Goal: Task Accomplishment & Management: Check status

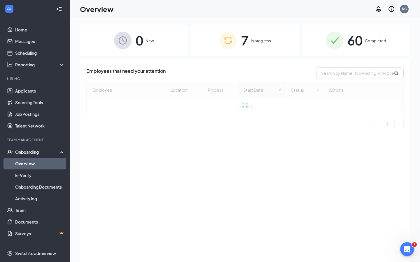
click at [331, 48] on img at bounding box center [334, 40] width 17 height 17
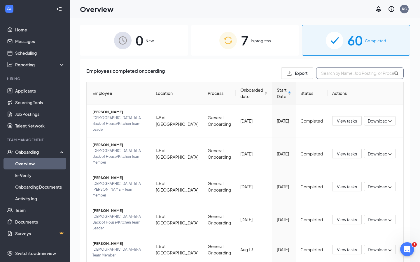
click at [335, 73] on input "text" at bounding box center [359, 73] width 87 height 12
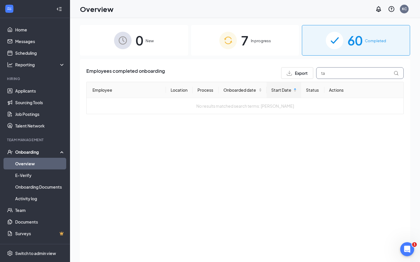
type input "t"
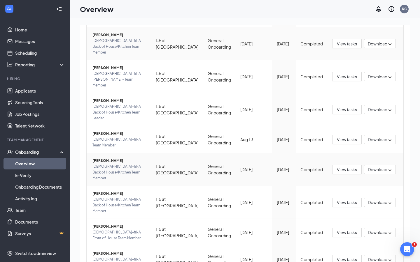
scroll to position [26, 0]
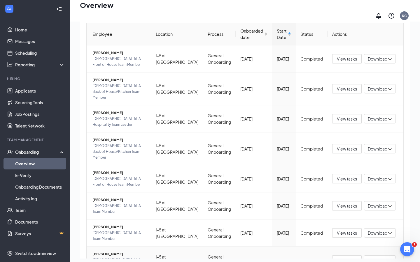
scroll to position [96, 0]
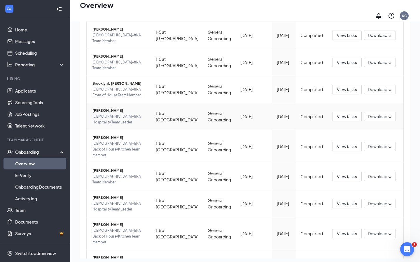
scroll to position [96, 0]
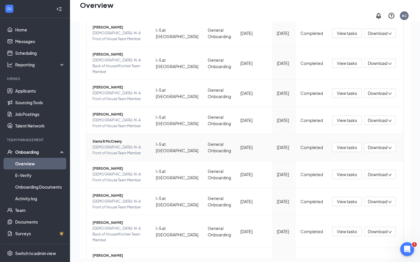
scroll to position [101, 0]
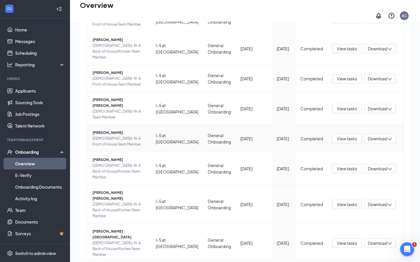
scroll to position [106, 0]
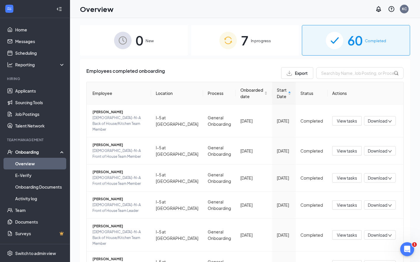
click at [257, 48] on div "7 In progress" at bounding box center [245, 40] width 108 height 31
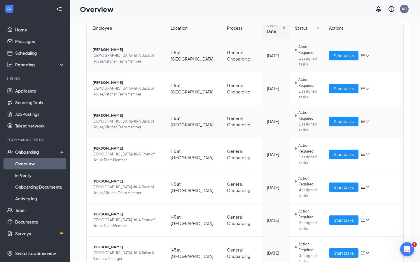
scroll to position [93, 0]
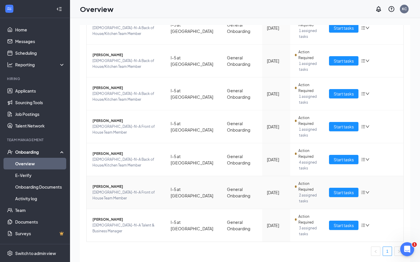
click at [105, 189] on span "[PERSON_NAME]" at bounding box center [126, 187] width 69 height 6
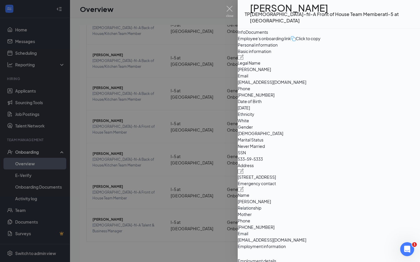
click at [268, 35] on div "Documents" at bounding box center [256, 32] width 22 height 6
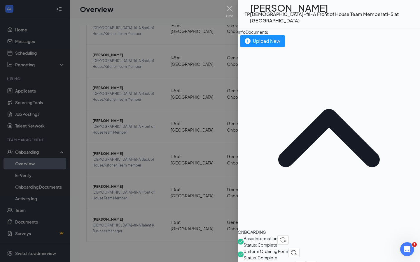
click at [288, 248] on span "Uniform Ordering Form" at bounding box center [265, 251] width 45 height 6
